Goal: Register for event/course

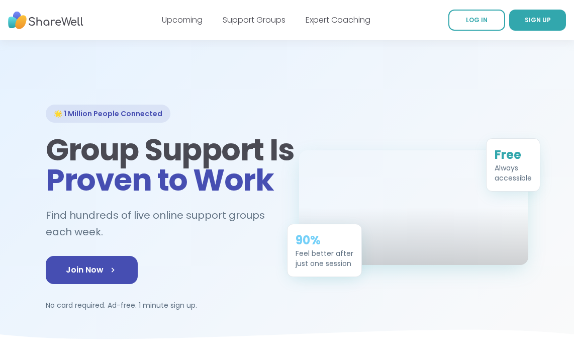
scroll to position [16, 0]
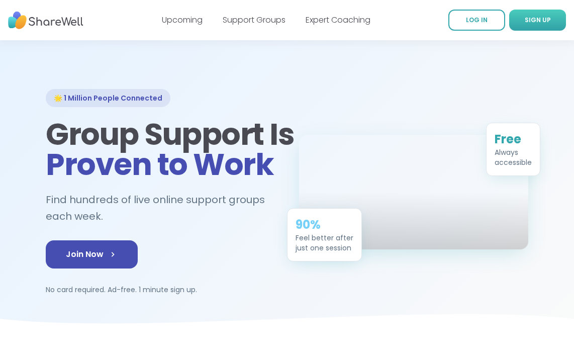
click at [540, 29] on link "SIGN UP" at bounding box center [537, 20] width 57 height 21
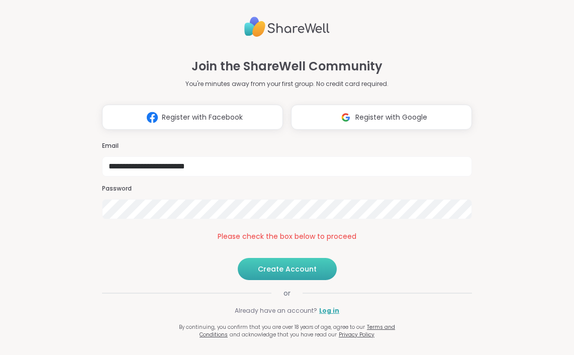
drag, startPoint x: 291, startPoint y: 280, endPoint x: 286, endPoint y: 288, distance: 9.5
click at [291, 280] on button "Create Account" at bounding box center [287, 269] width 99 height 22
click at [286, 274] on span "Create Account" at bounding box center [287, 269] width 59 height 10
click at [274, 280] on button "Create Account" at bounding box center [287, 269] width 99 height 22
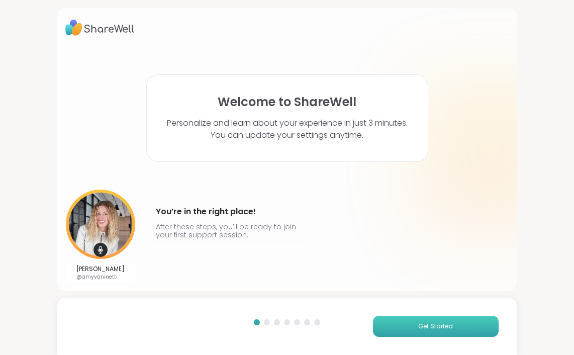
click at [464, 335] on button "Get Started" at bounding box center [436, 326] width 126 height 21
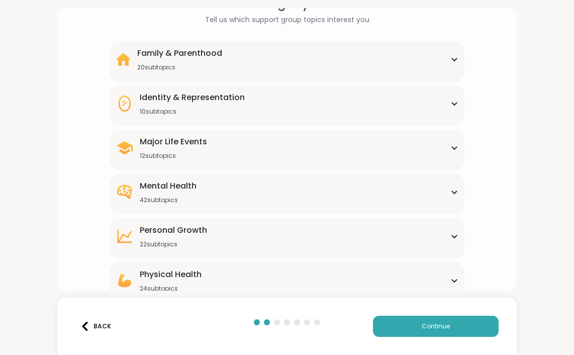
scroll to position [70, 0]
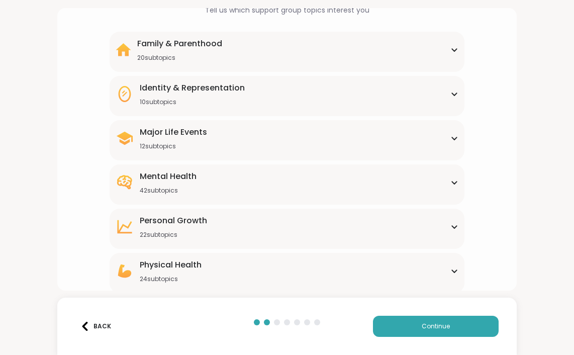
click at [306, 134] on div "Major Life Events 12 subtopics" at bounding box center [287, 138] width 342 height 24
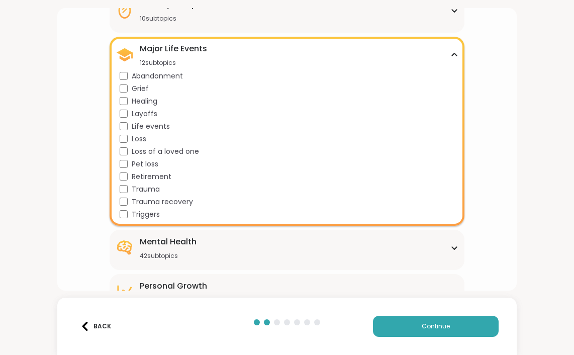
scroll to position [153, 0]
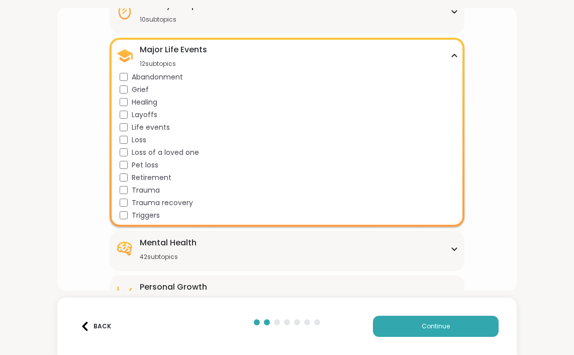
click at [141, 132] on span "Life events" at bounding box center [151, 127] width 38 height 11
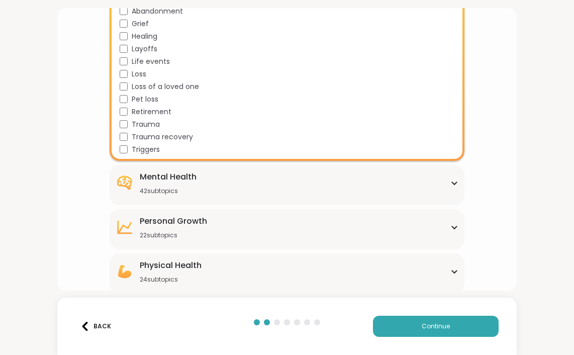
scroll to position [221, 0]
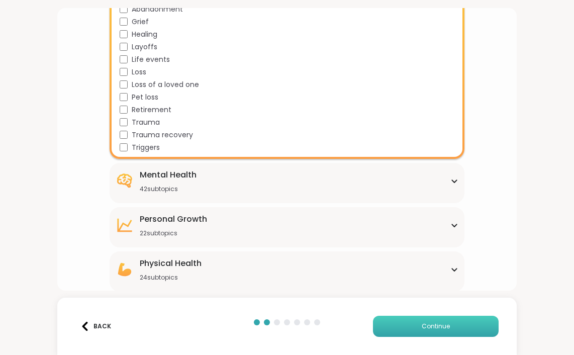
click at [408, 317] on button "Continue" at bounding box center [436, 326] width 126 height 21
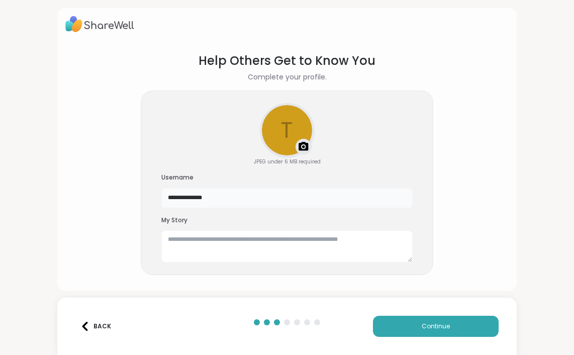
click at [303, 199] on input "**********" at bounding box center [286, 198] width 251 height 20
type input "*****"
click at [442, 321] on button "Continue" at bounding box center [436, 326] width 126 height 21
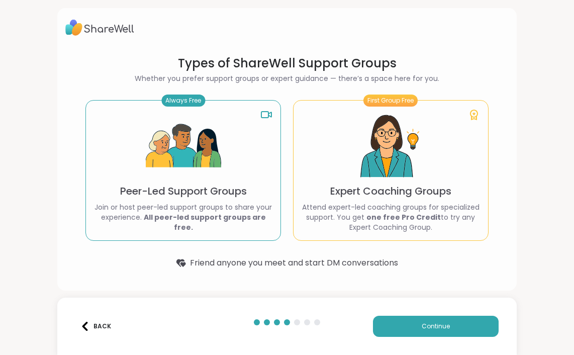
scroll to position [0, 0]
click at [421, 324] on button "Continue" at bounding box center [436, 326] width 126 height 21
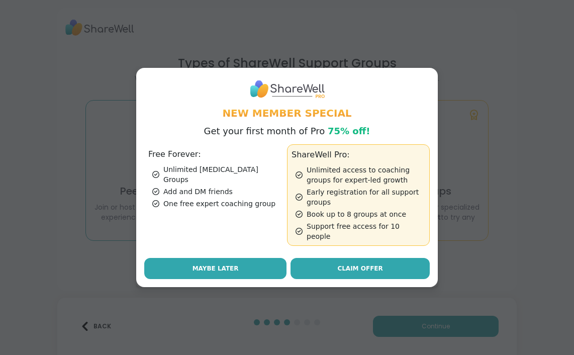
click at [245, 261] on button "Maybe Later" at bounding box center [215, 268] width 142 height 21
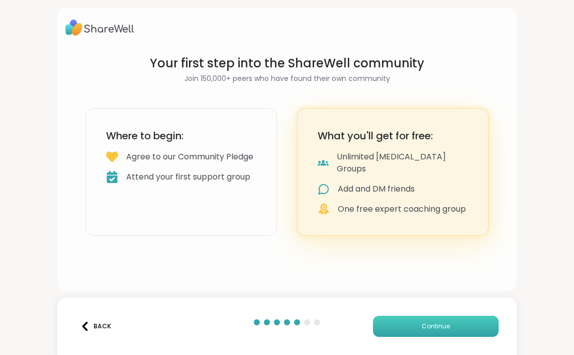
click at [393, 318] on button "Continue" at bounding box center [436, 326] width 126 height 21
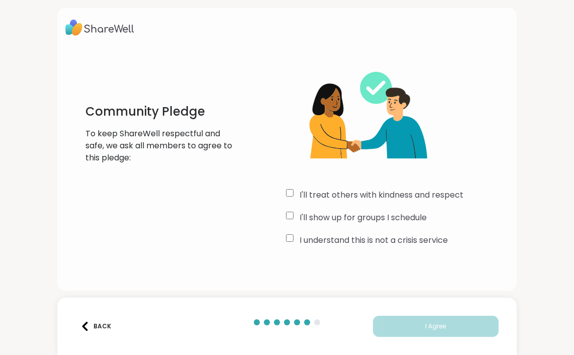
click at [392, 315] on div "Back I Agree" at bounding box center [287, 326] width 460 height 57
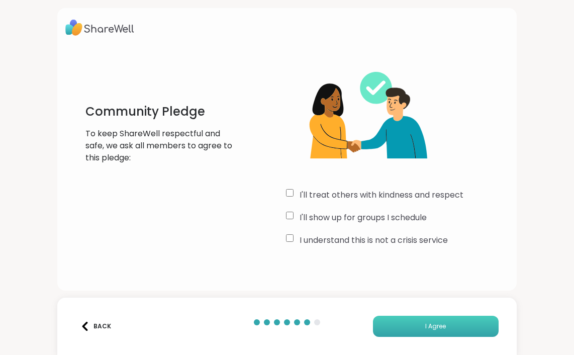
click at [450, 333] on button "I Agree" at bounding box center [436, 326] width 126 height 21
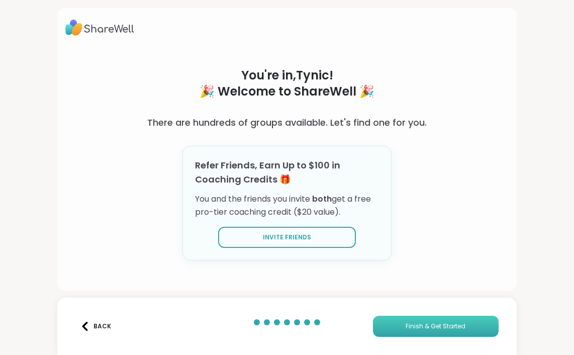
click at [446, 333] on button "Finish & Get Started" at bounding box center [436, 326] width 126 height 21
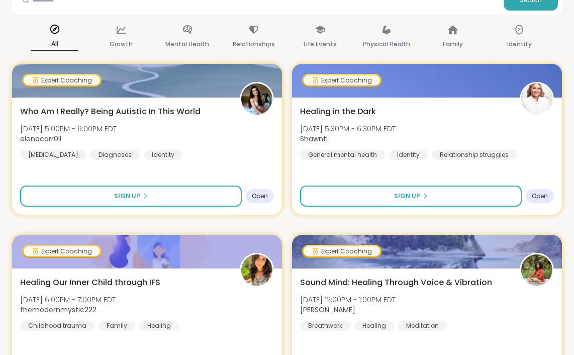
scroll to position [192, 0]
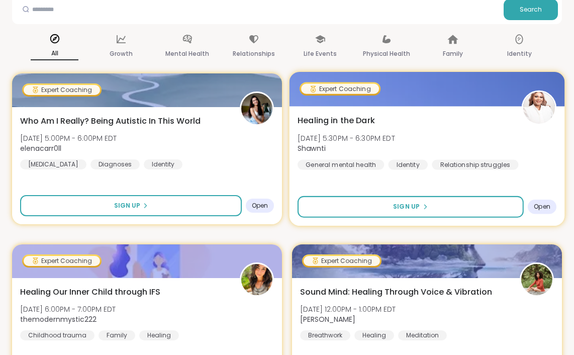
click at [411, 81] on div at bounding box center [428, 89] width 276 height 34
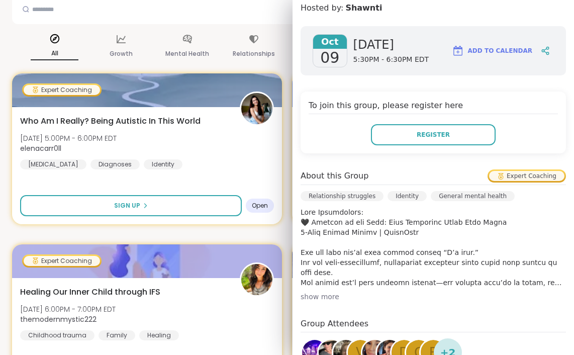
scroll to position [126, 0]
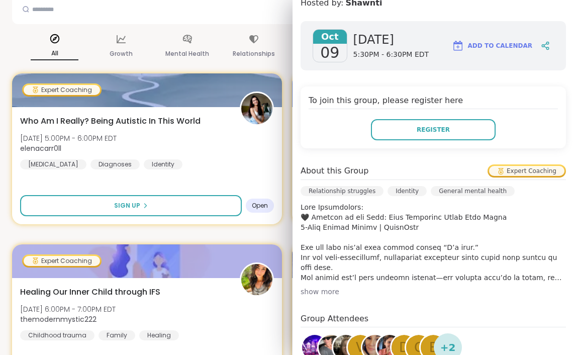
click at [324, 293] on div "show more" at bounding box center [434, 292] width 266 height 10
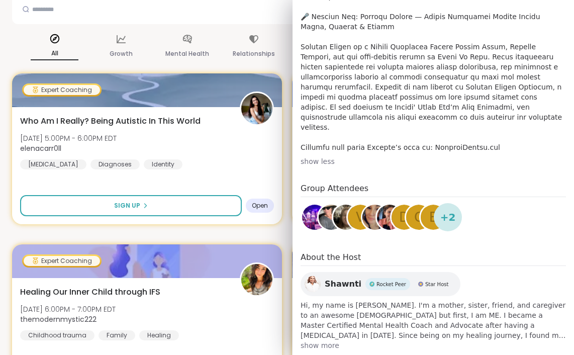
scroll to position [437, 0]
click at [315, 157] on div "show less" at bounding box center [434, 162] width 266 height 10
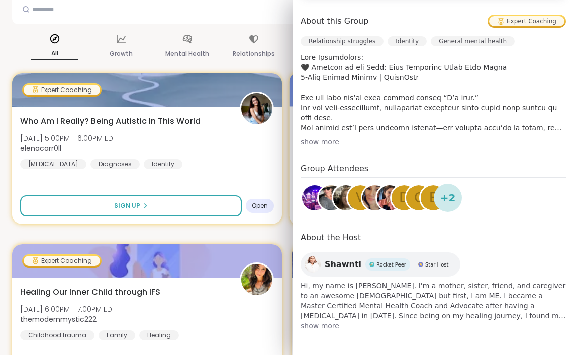
click at [292, 141] on div "Healing in the Dark [DATE] 5:30PM - 6:30PM EDT Shawnti General mental health Id…" at bounding box center [428, 166] width 276 height 120
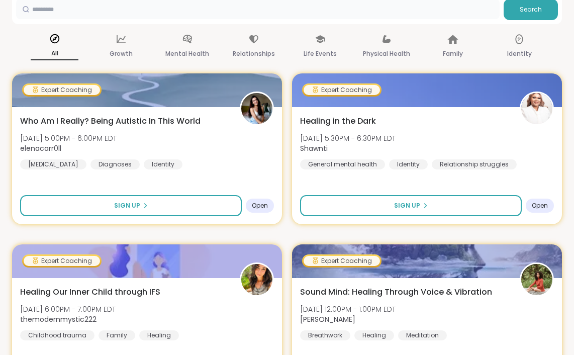
click at [113, 15] on input "text" at bounding box center [258, 9] width 484 height 20
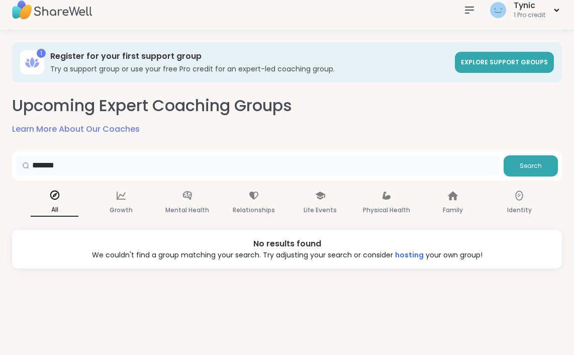
scroll to position [0, 0]
type input "*"
type input "**********"
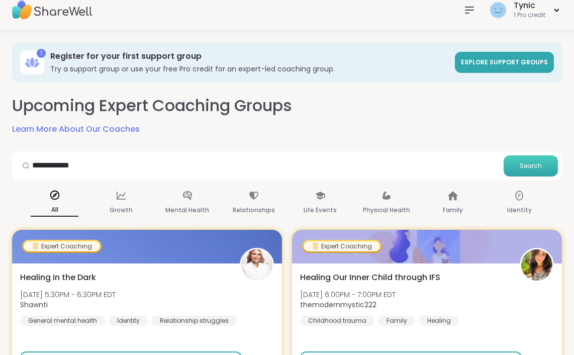
click at [541, 160] on button "Search" at bounding box center [531, 165] width 54 height 21
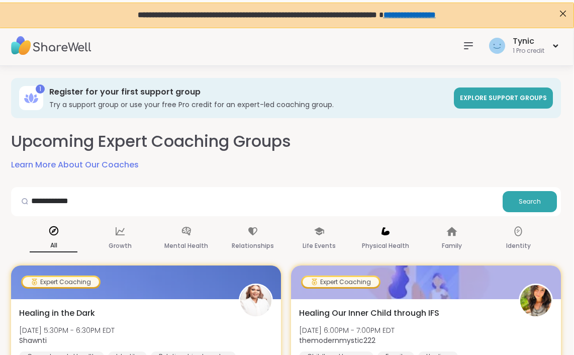
scroll to position [0, 1]
click at [492, 102] on span "Explore support groups" at bounding box center [503, 98] width 87 height 9
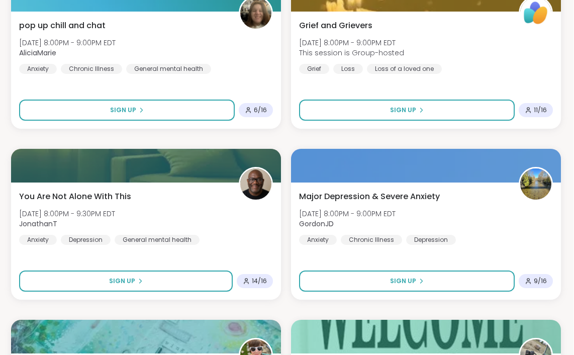
scroll to position [1468, 1]
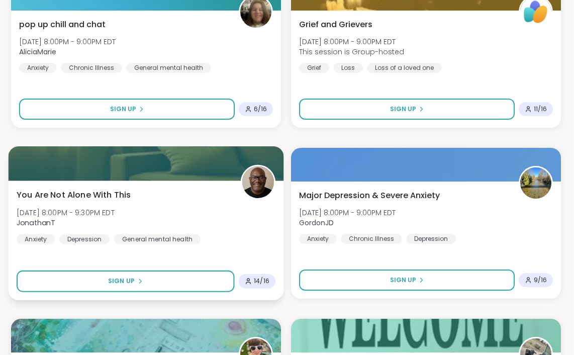
click at [174, 205] on div "You Are Not Alone With [DATE][DATE] 8:00PM - 9:30PM EDT JonathanT Anxiety [MEDI…" at bounding box center [146, 216] width 259 height 55
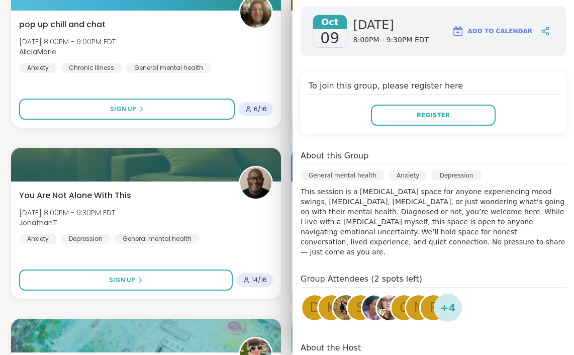
scroll to position [142, 0]
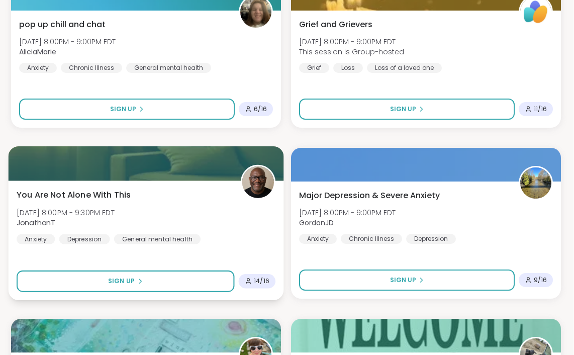
click at [265, 251] on div "You Are Not Alone With [DATE][DATE] 8:00PM - 9:30PM EDT JonathanT Anxiety [MEDI…" at bounding box center [147, 241] width 276 height 120
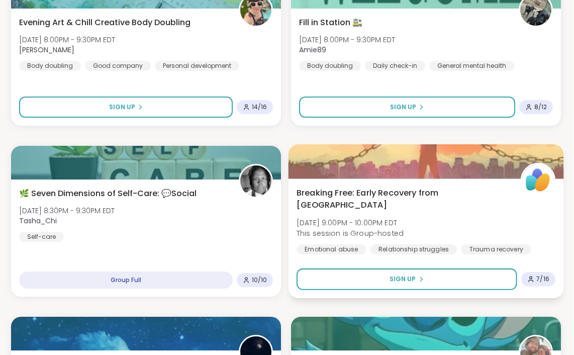
scroll to position [1812, 1]
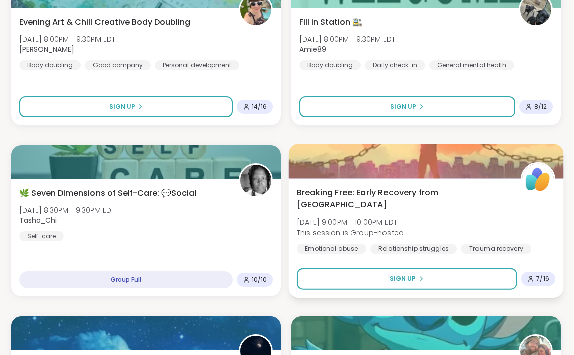
click at [385, 194] on span "Breaking Free: Early Recovery from [GEOGRAPHIC_DATA]" at bounding box center [403, 198] width 213 height 25
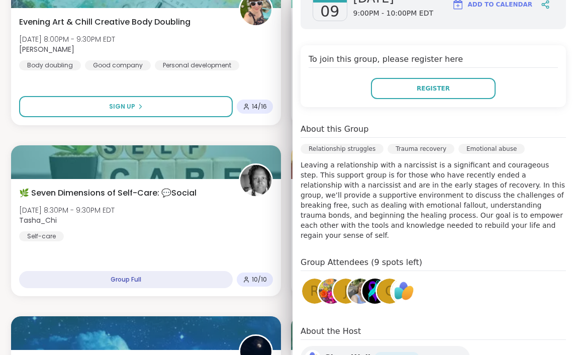
scroll to position [184, 0]
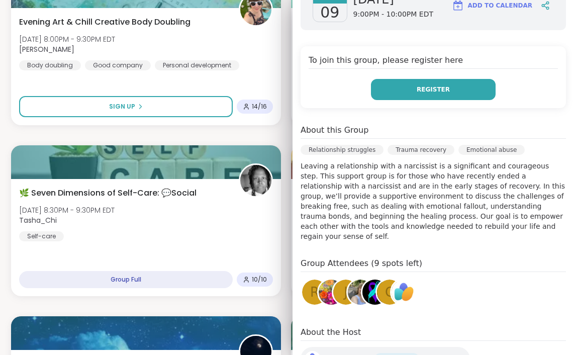
click at [476, 93] on button "Register" at bounding box center [433, 89] width 125 height 21
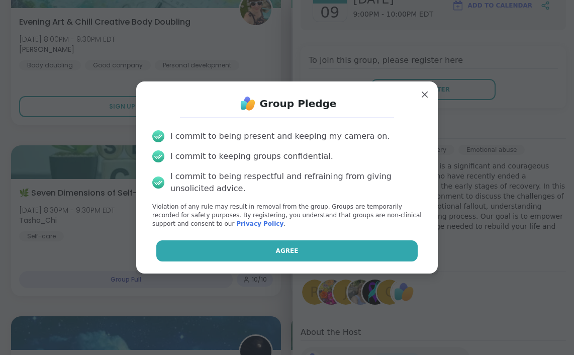
click at [257, 242] on button "Agree" at bounding box center [287, 250] width 262 height 21
